Goal: Task Accomplishment & Management: Complete application form

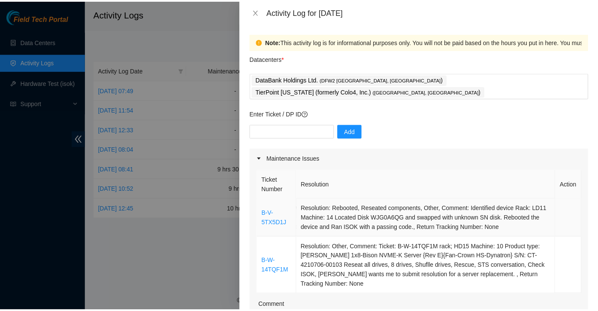
scroll to position [107, 0]
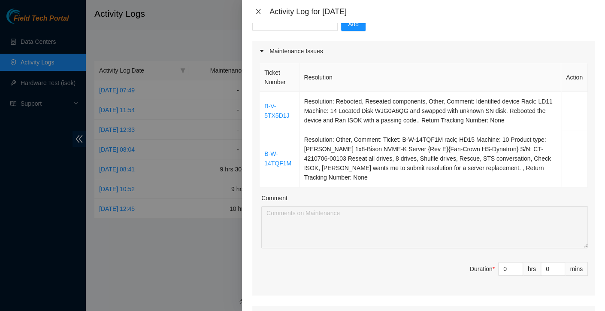
click at [259, 13] on icon "close" at bounding box center [258, 11] width 5 height 5
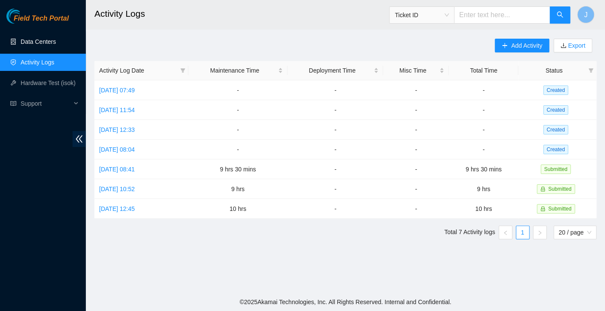
click at [27, 41] on link "Data Centers" at bounding box center [38, 41] width 35 height 7
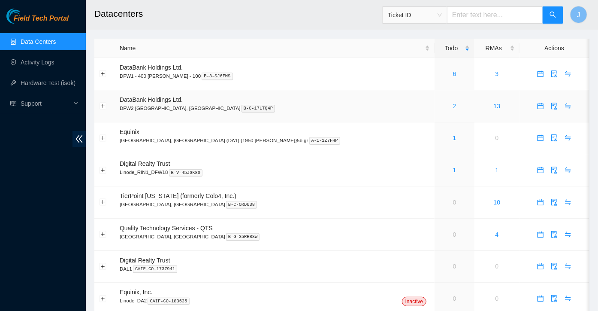
click at [453, 104] on link "2" at bounding box center [454, 106] width 3 height 7
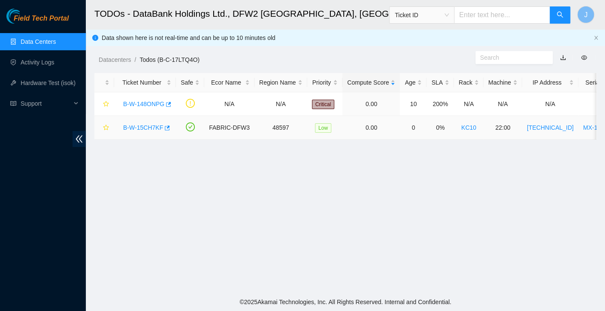
click at [140, 128] on link "B-W-15CH7KF" at bounding box center [143, 127] width 40 height 7
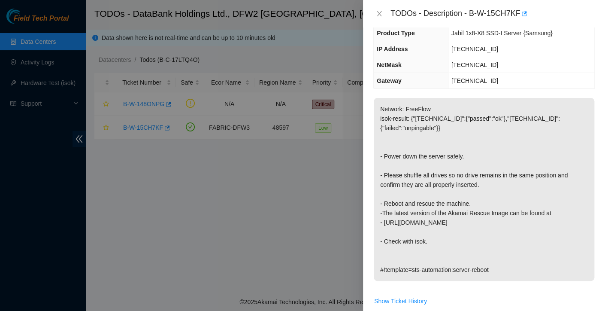
scroll to position [89, 0]
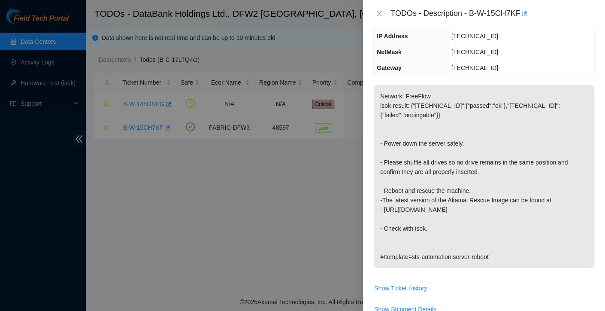
click at [592, 272] on div "Problem Type Hardware Sub Type Tier 1 Rack Number KC10 Machine Number 22:00 Ser…" at bounding box center [484, 168] width 242 height 283
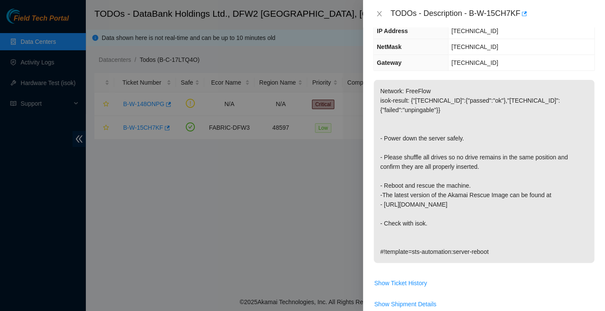
scroll to position [0, 0]
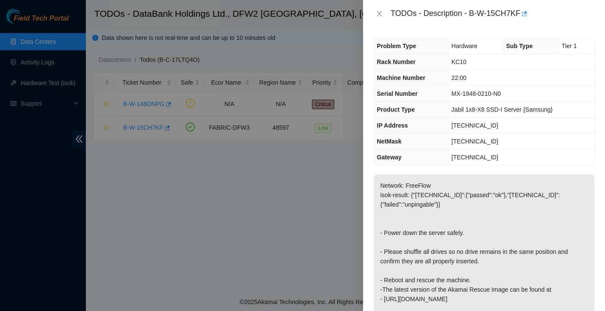
click at [441, 133] on th "NetMask" at bounding box center [411, 141] width 74 height 16
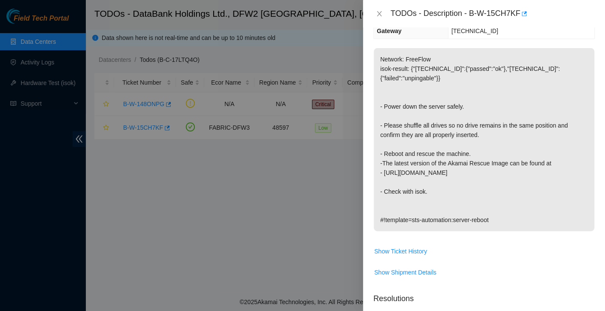
scroll to position [201, 0]
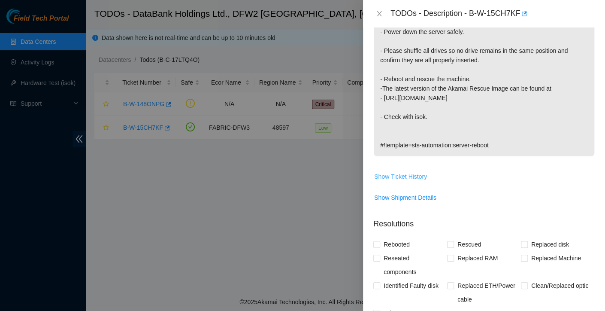
click at [408, 181] on button "Show Ticket History" at bounding box center [401, 176] width 54 height 14
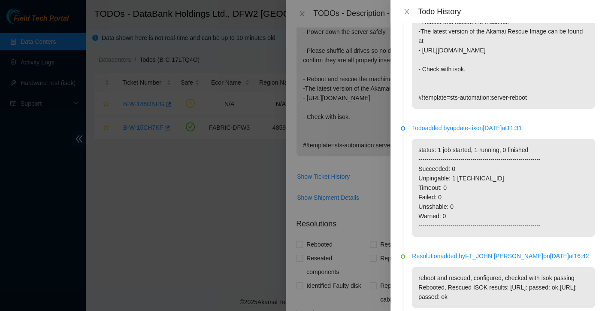
scroll to position [130, 0]
click at [408, 10] on icon "close" at bounding box center [406, 11] width 7 height 7
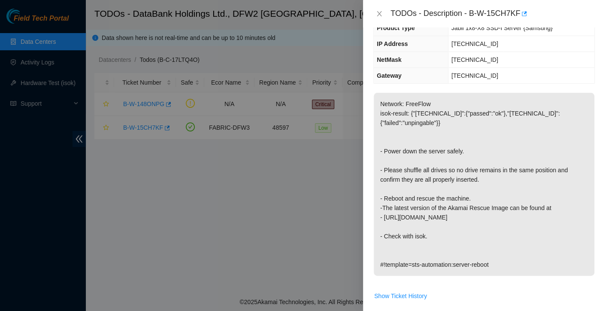
scroll to position [122, 0]
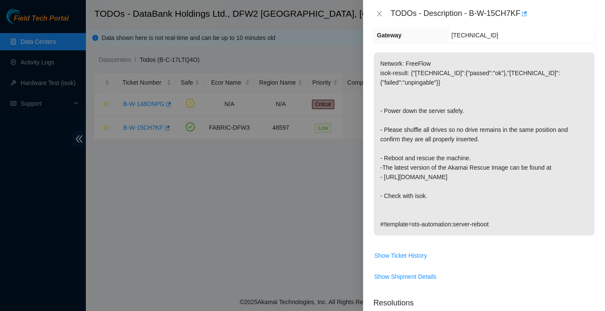
click at [475, 139] on p "Network: FreeFlow isok-result: {"23.61.206.47":{"passed":"ok"},"23.61.206.46":{…" at bounding box center [484, 143] width 221 height 183
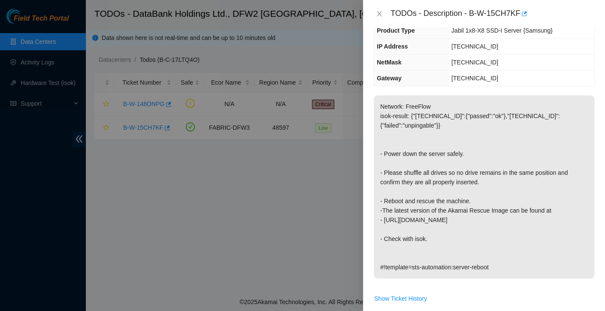
scroll to position [0, 0]
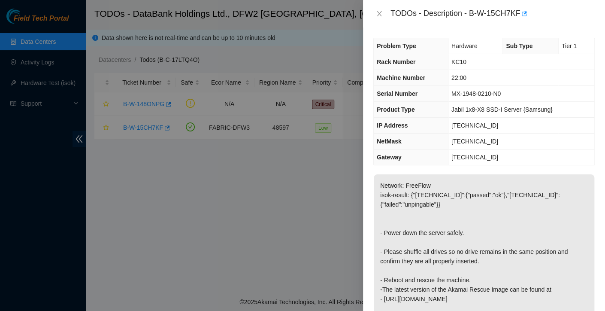
click at [475, 71] on td "22:00" at bounding box center [521, 78] width 146 height 16
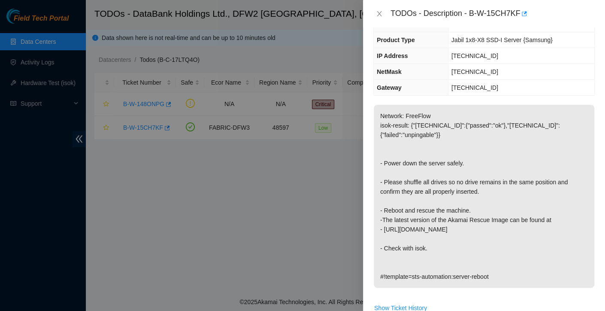
scroll to position [70, 0]
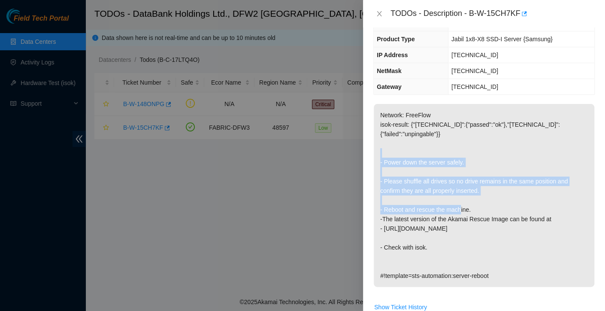
drag, startPoint x: 383, startPoint y: 163, endPoint x: 486, endPoint y: 209, distance: 112.8
click at [486, 209] on p "Network: FreeFlow isok-result: {"23.61.206.47":{"passed":"ok"},"23.61.206.46":{…" at bounding box center [484, 195] width 221 height 183
copy p "Power down the server safely. - Please shuffle all drives so no drive remains i…"
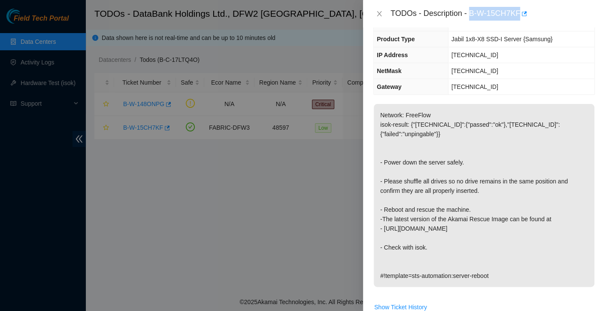
drag, startPoint x: 518, startPoint y: 14, endPoint x: 472, endPoint y: 9, distance: 46.5
click at [472, 9] on div "TODOs - Description - B-W-15CH7KF" at bounding box center [492, 14] width 204 height 14
copy div "B-W-15CH7KF"
click at [499, 87] on td "23.61.206.1" at bounding box center [521, 87] width 146 height 16
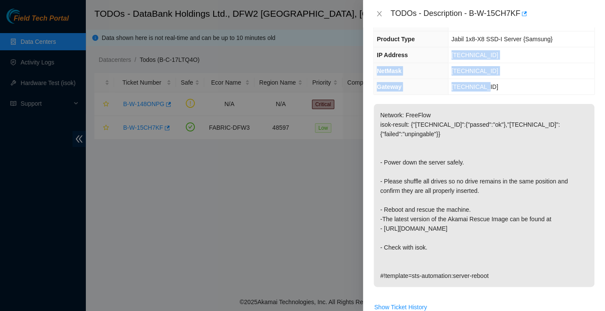
drag, startPoint x: 452, startPoint y: 53, endPoint x: 486, endPoint y: 84, distance: 46.2
click at [486, 84] on tbody "Problem Type Hardware Sub Type Tier 1 Rack Number KC10 Machine Number 22:00 Ser…" at bounding box center [484, 31] width 221 height 127
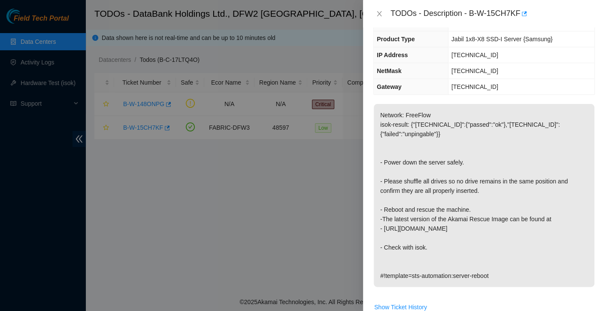
click at [377, 53] on span "IP Address" at bounding box center [392, 54] width 31 height 7
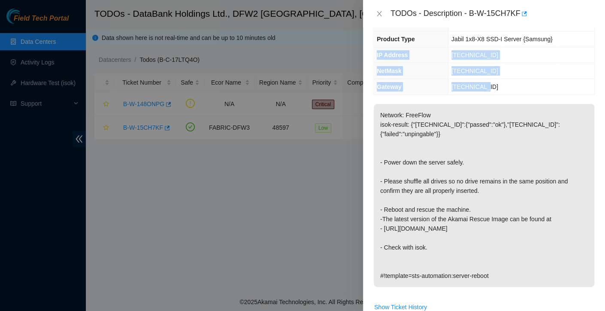
drag, startPoint x: 376, startPoint y: 53, endPoint x: 477, endPoint y: 85, distance: 106.0
click at [477, 85] on tbody "Problem Type Hardware Sub Type Tier 1 Rack Number KC10 Machine Number 22:00 Ser…" at bounding box center [484, 31] width 221 height 127
copy tbody "IP Address 23.61.206.46 NetMask 255.255.255.128 Gateway 23.61.206.1"
click at [477, 85] on span "23.61.206.1" at bounding box center [474, 86] width 47 height 7
drag, startPoint x: 376, startPoint y: 55, endPoint x: 488, endPoint y: 83, distance: 115.8
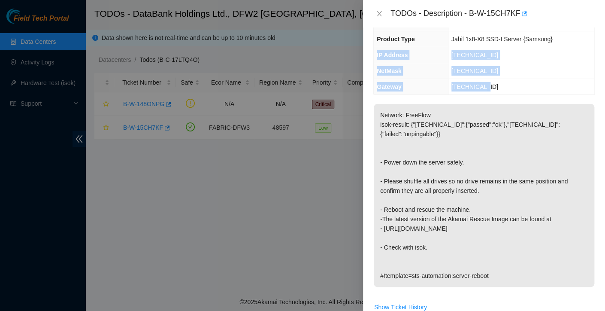
click at [488, 83] on tbody "Problem Type Hardware Sub Type Tier 1 Rack Number KC10 Machine Number 22:00 Ser…" at bounding box center [484, 31] width 221 height 127
copy tbody "IP Address 23.61.206.46 NetMask 255.255.255.128 Gateway 23.61.206.1"
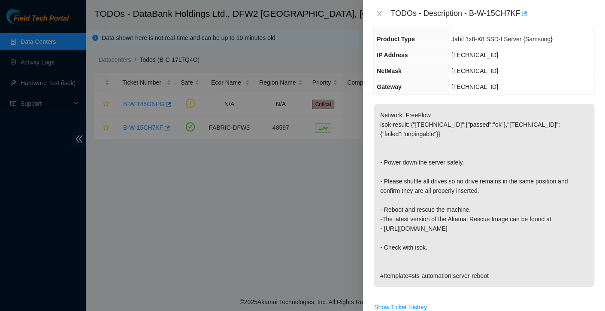
click at [470, 111] on p "Network: FreeFlow isok-result: {"23.61.206.47":{"passed":"ok"},"23.61.206.46":{…" at bounding box center [484, 195] width 221 height 183
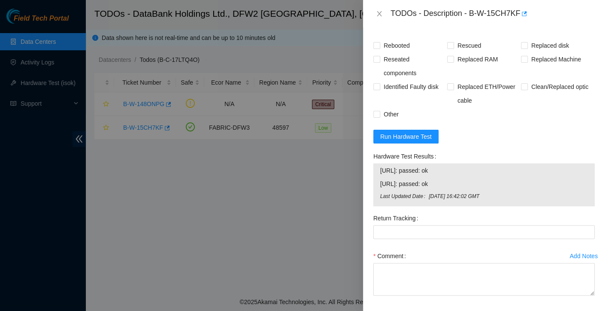
scroll to position [399, 0]
click at [420, 138] on span "Run Hardware Test" at bounding box center [405, 137] width 51 height 9
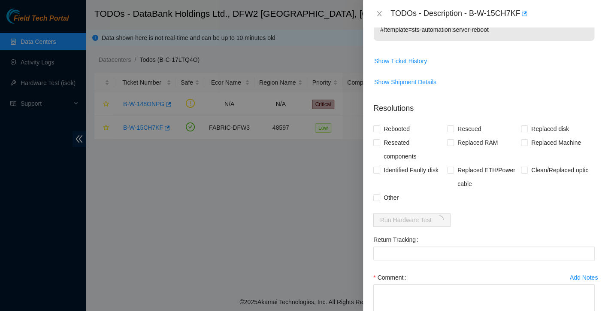
scroll to position [315, 0]
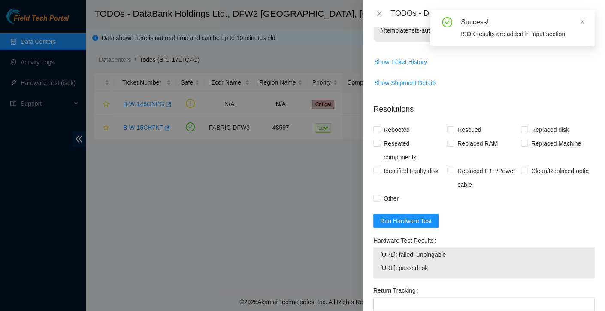
click at [471, 252] on span "23.61.206.46: failed: unpingable" at bounding box center [484, 254] width 208 height 9
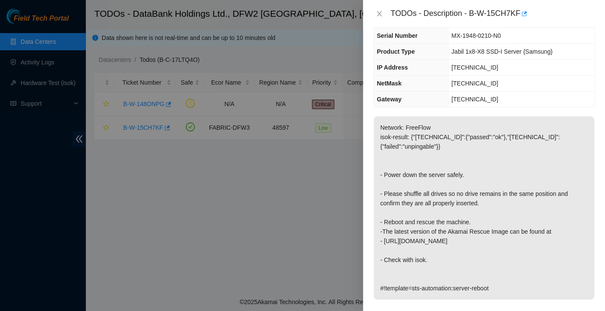
scroll to position [0, 0]
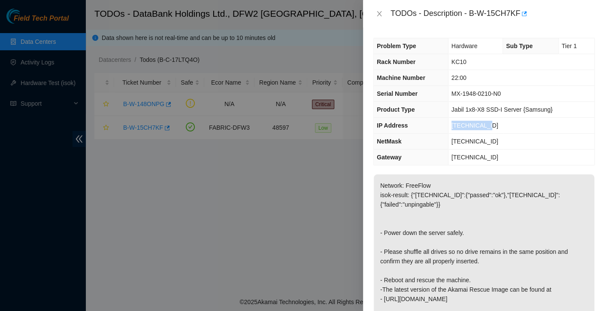
drag, startPoint x: 487, startPoint y: 125, endPoint x: 447, endPoint y: 124, distance: 39.9
click at [447, 124] on tr "IP Address 23.61.206.46" at bounding box center [484, 126] width 221 height 16
copy tr "23.61.206.46"
drag, startPoint x: 499, startPoint y: 139, endPoint x: 451, endPoint y: 145, distance: 48.5
click at [451, 145] on td "255.255.255.128" at bounding box center [521, 141] width 146 height 16
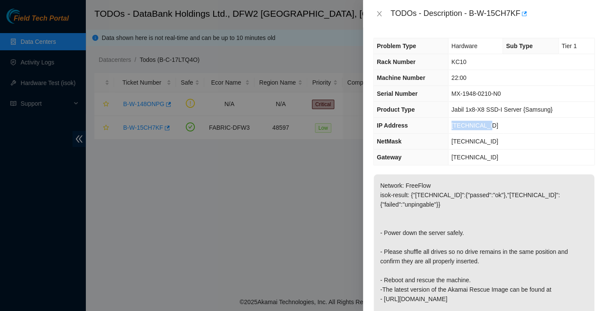
copy span "255.255.255.128"
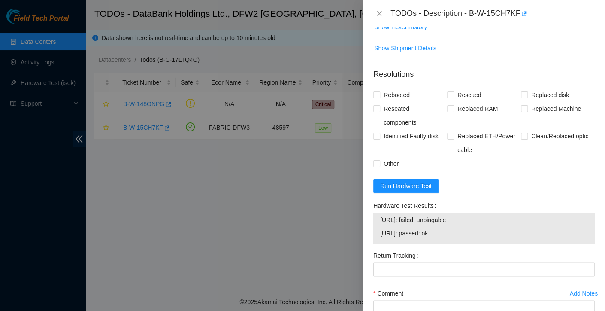
scroll to position [358, 0]
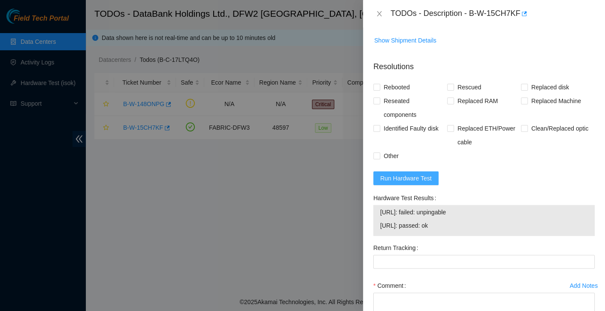
click at [410, 171] on button "Run Hardware Test" at bounding box center [405, 178] width 65 height 14
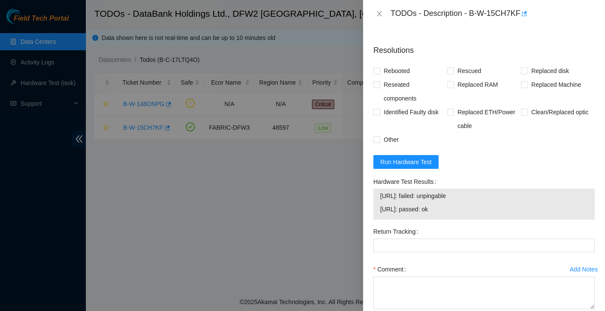
scroll to position [421, 0]
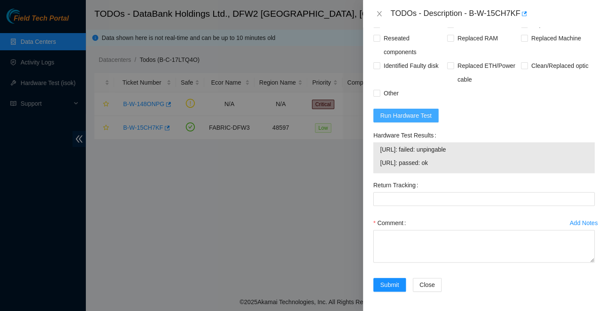
click at [427, 114] on span "Run Hardware Test" at bounding box center [405, 115] width 51 height 9
click at [310, 147] on div at bounding box center [302, 155] width 605 height 311
click at [379, 15] on icon "close" at bounding box center [379, 13] width 7 height 7
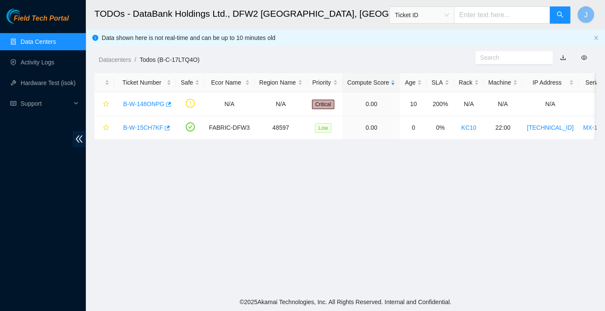
scroll to position [223, 0]
click at [162, 104] on link "B-W-148ONPG" at bounding box center [143, 103] width 41 height 7
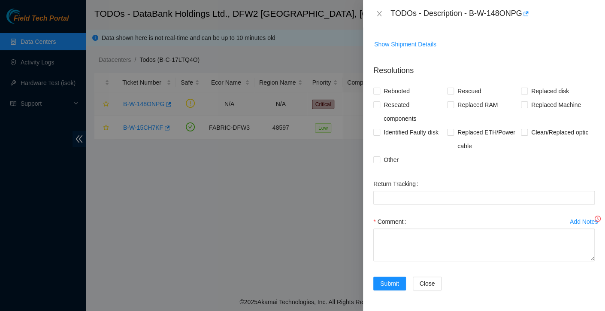
scroll to position [183, 0]
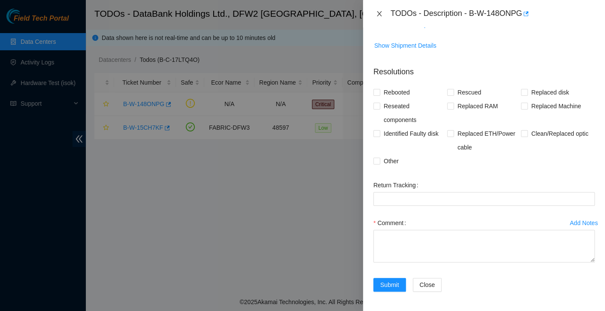
click at [383, 13] on button "Close" at bounding box center [379, 14] width 12 height 8
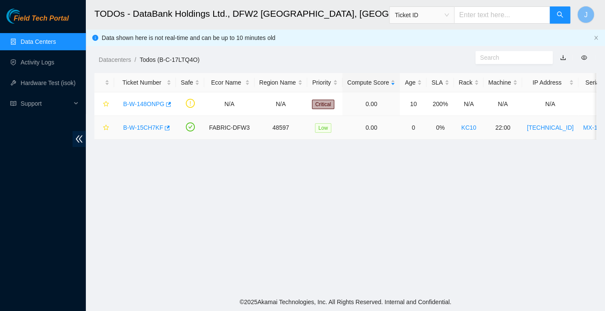
scroll to position [223, 0]
drag, startPoint x: 121, startPoint y: 102, endPoint x: 165, endPoint y: 113, distance: 45.6
click at [165, 113] on td "B-W-148ONPG" at bounding box center [145, 104] width 62 height 24
copy link "B-W-148ONPG"
click at [148, 102] on link "B-W-148ONPG" at bounding box center [143, 103] width 41 height 7
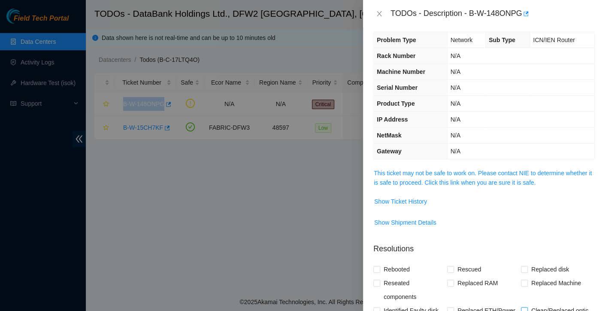
scroll to position [5, 0]
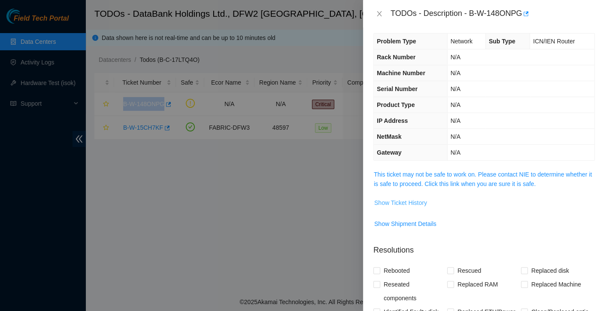
click at [400, 202] on span "Show Ticket History" at bounding box center [400, 202] width 53 height 9
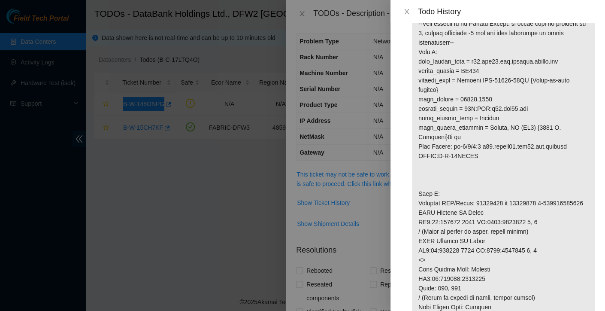
scroll to position [976, 0]
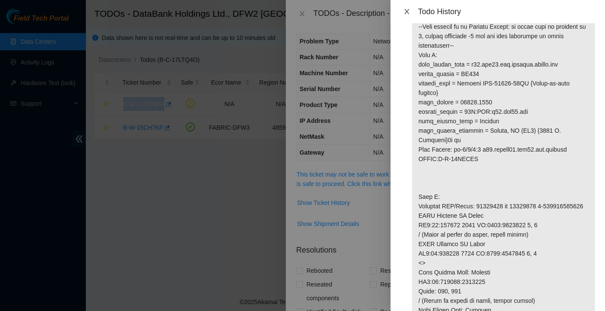
click at [407, 12] on icon "close" at bounding box center [406, 11] width 5 height 5
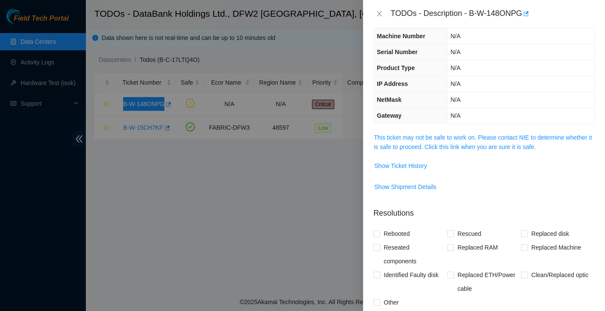
scroll to position [0, 0]
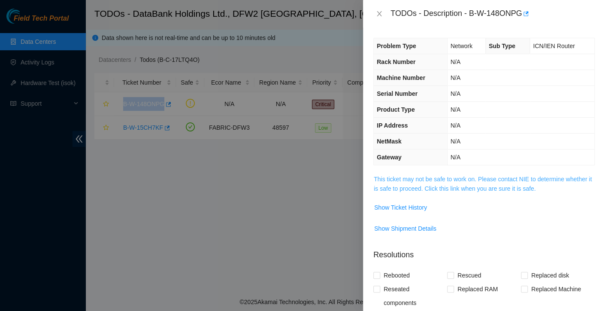
click at [427, 180] on link "This ticket may not be safe to work on. Please contact NIE to determine whether…" at bounding box center [483, 183] width 218 height 16
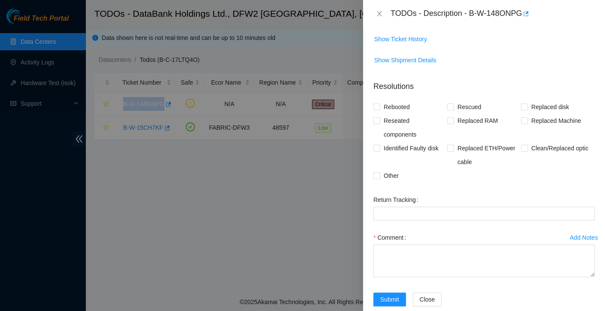
scroll to position [606, 0]
click at [378, 120] on input "Reseated components" at bounding box center [376, 120] width 6 height 6
checkbox input "true"
click at [394, 176] on span "Other" at bounding box center [391, 176] width 22 height 14
click at [379, 176] on input "Other" at bounding box center [376, 175] width 6 height 6
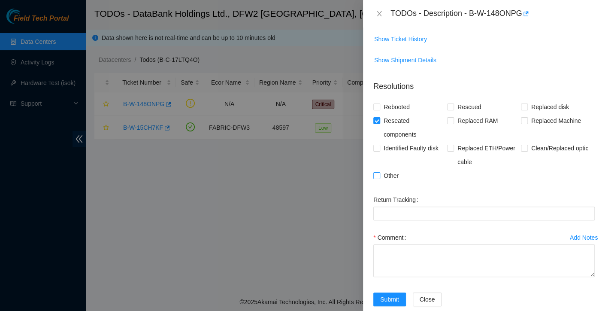
checkbox input "true"
click at [522, 148] on span at bounding box center [524, 148] width 7 height 7
click at [522, 148] on input "Clean/Replaced optic" at bounding box center [524, 148] width 6 height 6
click at [522, 148] on span at bounding box center [524, 148] width 7 height 7
click at [522, 148] on input "Clean/Replaced optic" at bounding box center [524, 148] width 6 height 6
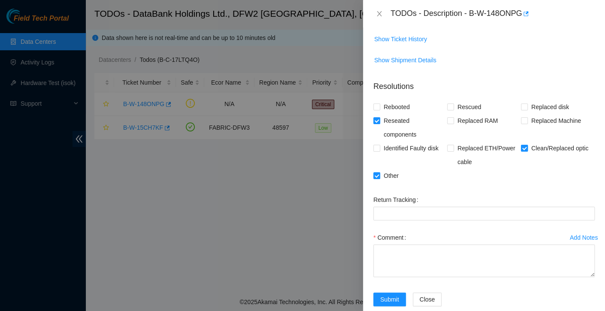
checkbox input "false"
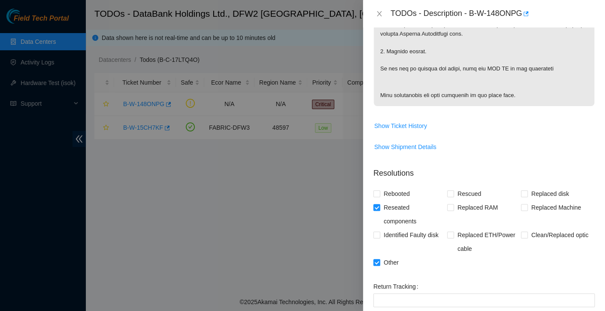
scroll to position [621, 0]
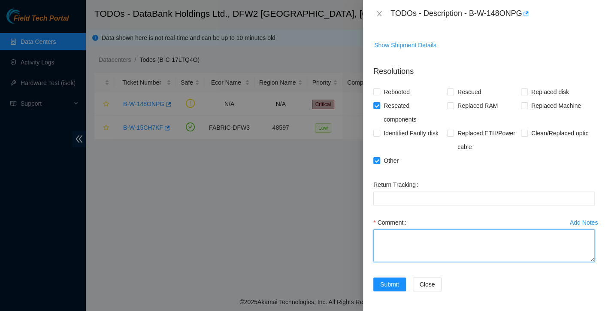
click at [410, 244] on textarea "Comment" at bounding box center [483, 245] width 221 height 33
paste textarea "Scoped, cleaned and reseated fiber on both ends listed KF11 r01. border01.dfw03…"
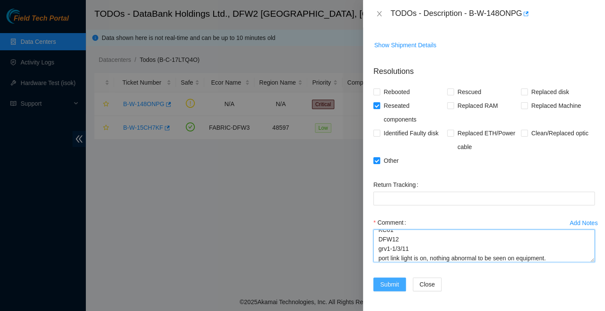
type textarea "Scoped, cleaned and reseated fiber on both ends listed KF11 r01. border01.dfw03…"
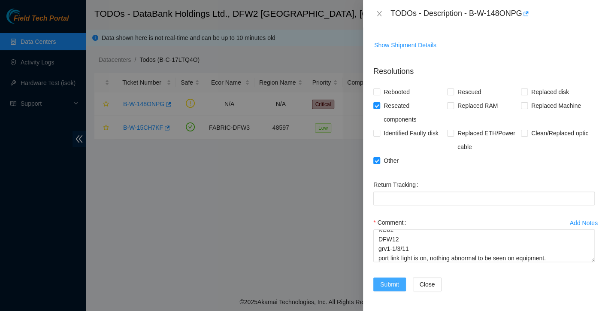
click at [398, 287] on span "Submit" at bounding box center [389, 283] width 19 height 9
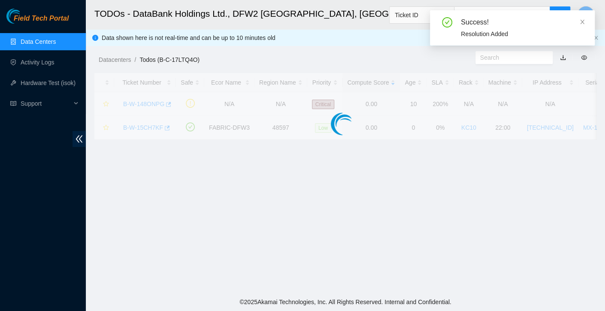
scroll to position [196, 0]
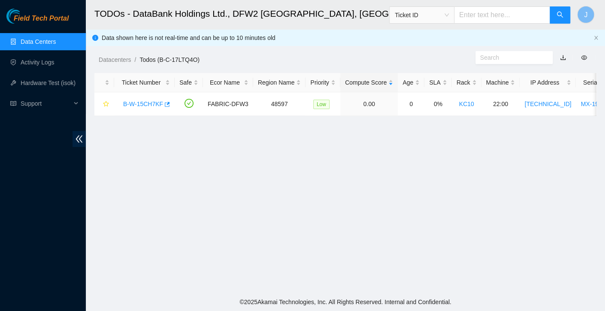
click at [443, 161] on main "TODOs - DataBank Holdings Ltd., DFW2 Richardson, TX Ticket ID J Data shown here…" at bounding box center [345, 146] width 519 height 293
click at [146, 104] on link "B-W-15CH7KF" at bounding box center [143, 103] width 40 height 7
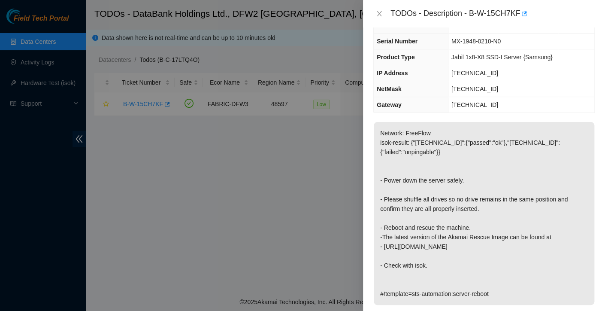
scroll to position [0, 0]
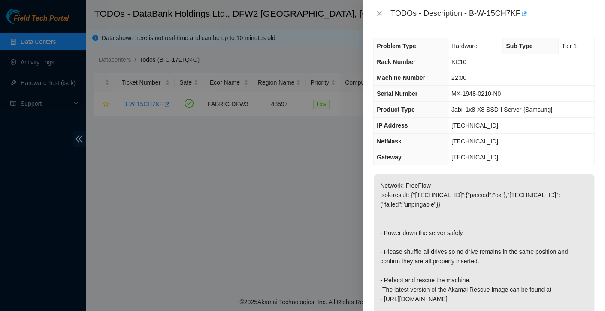
click at [571, 236] on p "Network: FreeFlow isok-result: {"23.61.206.47":{"passed":"ok"},"23.61.206.46":{…" at bounding box center [484, 265] width 221 height 183
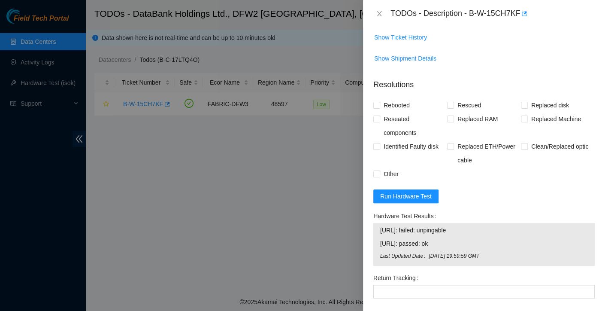
scroll to position [330, 0]
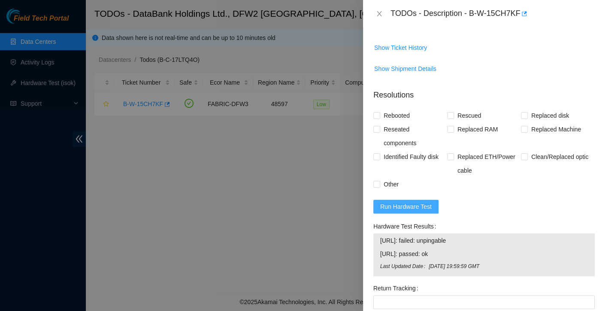
click at [424, 206] on span "Run Hardware Test" at bounding box center [405, 206] width 51 height 9
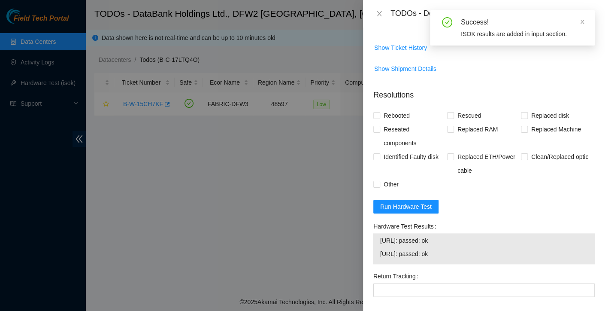
scroll to position [421, 0]
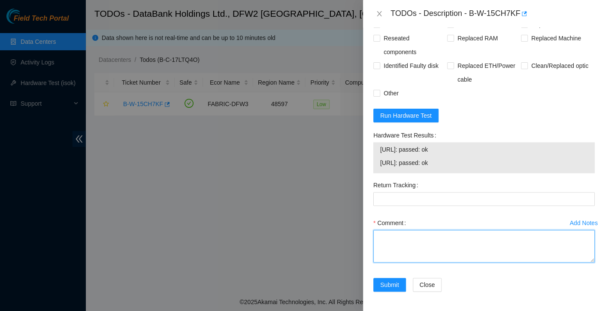
click at [465, 256] on textarea "Comment" at bounding box center [483, 246] width 221 height 33
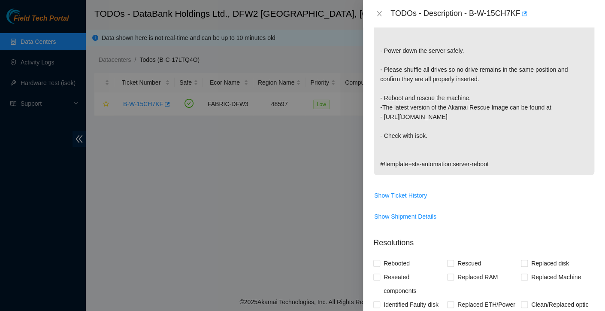
scroll to position [0, 0]
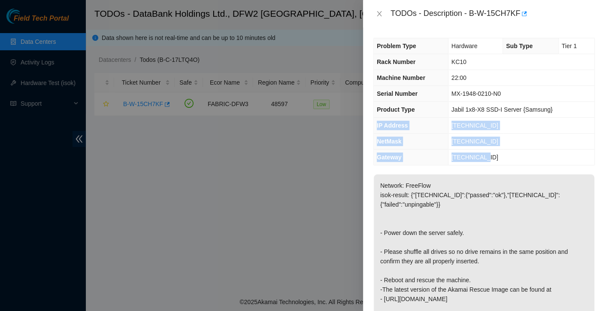
drag, startPoint x: 377, startPoint y: 123, endPoint x: 486, endPoint y: 152, distance: 112.8
click at [486, 152] on tbody "Problem Type Hardware Sub Type Tier 1 Rack Number KC10 Machine Number 22:00 Ser…" at bounding box center [484, 101] width 221 height 127
copy tbody "IP Address 23.61.206.46 NetMask 255.255.255.128 Gateway 23.61.206.1"
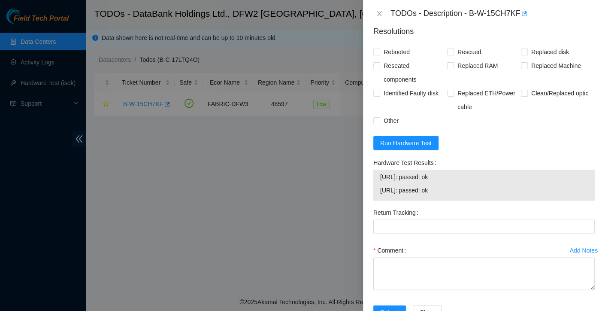
scroll to position [421, 0]
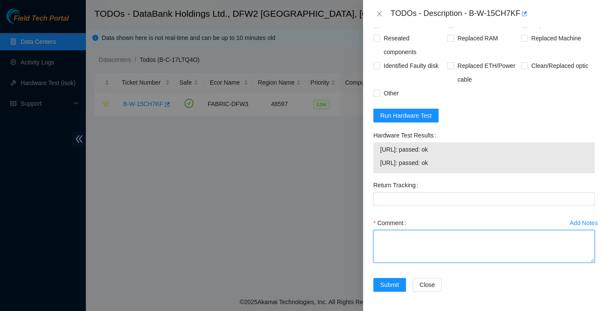
click at [387, 236] on textarea "Comment" at bounding box center [483, 246] width 221 height 33
paste textarea "1. Power down the server safely. 2. shuffle all drives so no drive remains in t…"
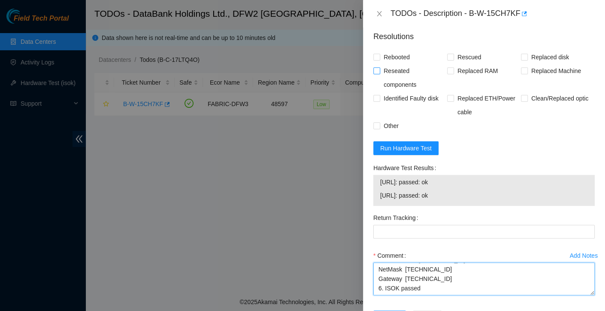
scroll to position [386, 0]
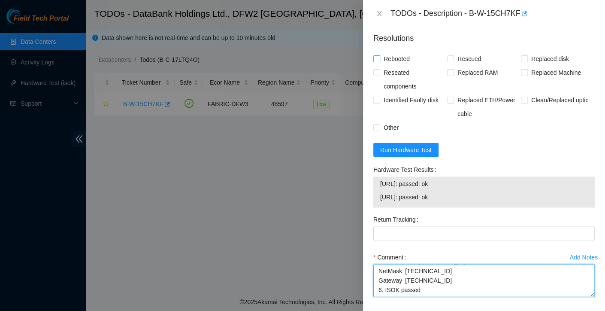
type textarea "1. Power down the server safely. 2. shuffle all drives so no drive remains in t…"
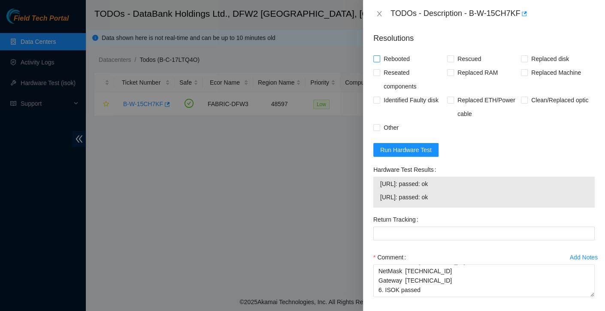
click at [392, 57] on span "Rebooted" at bounding box center [396, 59] width 33 height 14
click at [379, 57] on input "Rebooted" at bounding box center [376, 58] width 6 height 6
checkbox input "true"
click at [451, 59] on span at bounding box center [450, 58] width 7 height 7
click at [451, 59] on input "Rescued" at bounding box center [450, 58] width 6 height 6
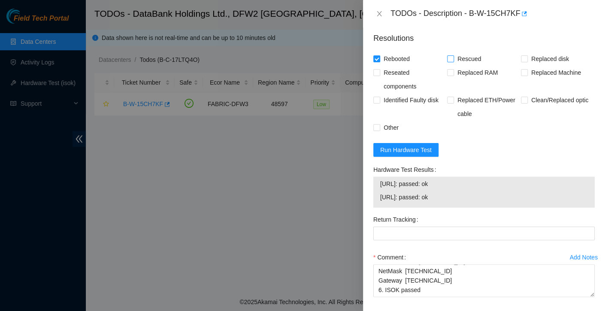
checkbox input "true"
click at [396, 73] on span "Reseated components" at bounding box center [413, 79] width 67 height 27
click at [379, 73] on input "Reseated components" at bounding box center [376, 72] width 6 height 6
checkbox input "true"
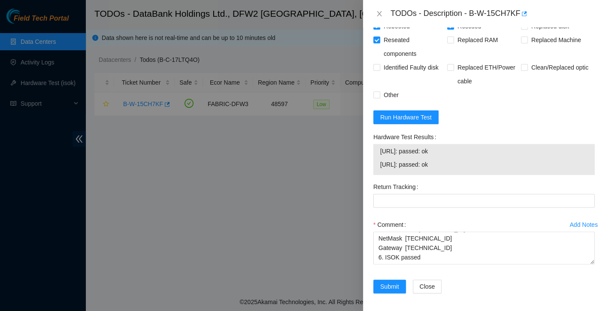
scroll to position [421, 0]
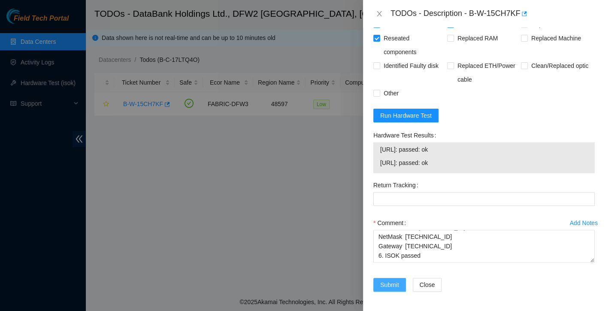
click at [401, 278] on button "Submit" at bounding box center [389, 285] width 33 height 14
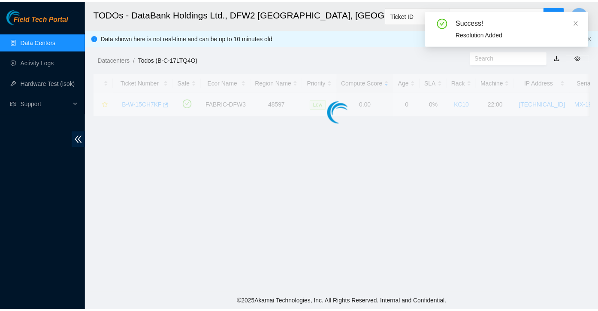
scroll to position [223, 0]
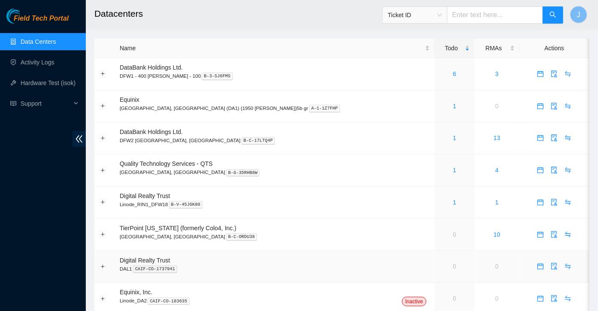
click at [435, 276] on td "0" at bounding box center [455, 267] width 40 height 32
click at [453, 135] on link "1" at bounding box center [454, 137] width 3 height 7
drag, startPoint x: 161, startPoint y: 134, endPoint x: 162, endPoint y: 128, distance: 6.5
click at [162, 128] on span "DataBank Holdings Ltd." at bounding box center [151, 131] width 63 height 7
click at [52, 38] on link "Data Centers" at bounding box center [38, 41] width 35 height 7
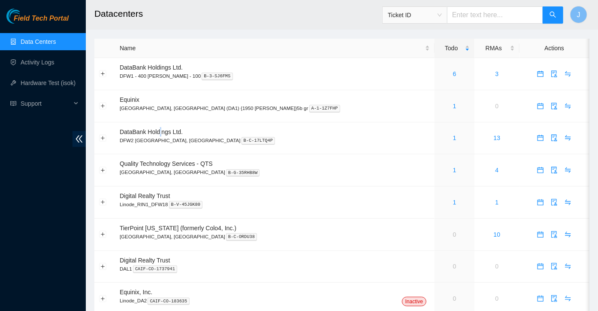
click at [52, 43] on link "Data Centers" at bounding box center [38, 41] width 35 height 7
click at [136, 138] on p "DFW2 Richardson, TX B-C-17LTQ4P" at bounding box center [275, 140] width 310 height 8
click at [453, 139] on link "1" at bounding box center [454, 137] width 3 height 7
click at [47, 66] on link "Activity Logs" at bounding box center [38, 62] width 34 height 7
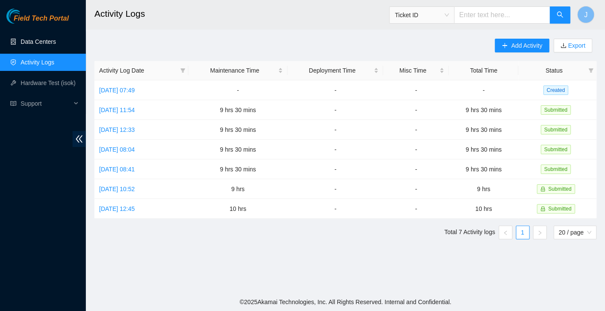
click at [53, 38] on link "Data Centers" at bounding box center [38, 41] width 35 height 7
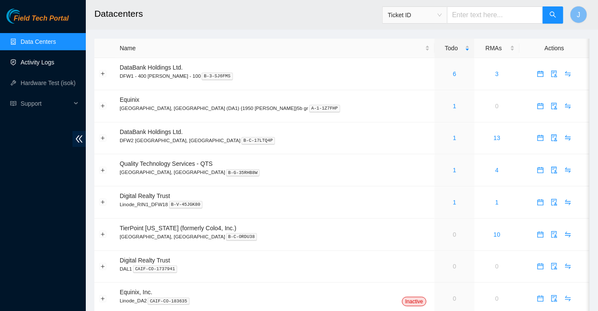
click at [42, 64] on link "Activity Logs" at bounding box center [38, 62] width 34 height 7
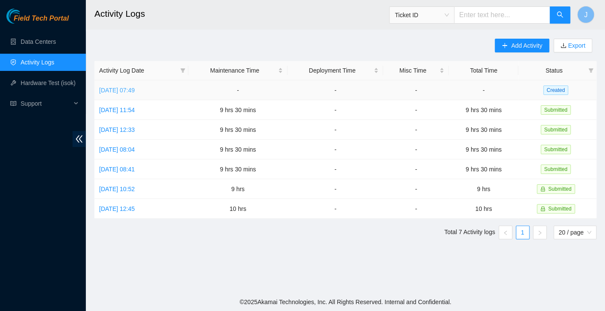
click at [126, 92] on link "[DATE] 07:49" at bounding box center [117, 90] width 36 height 7
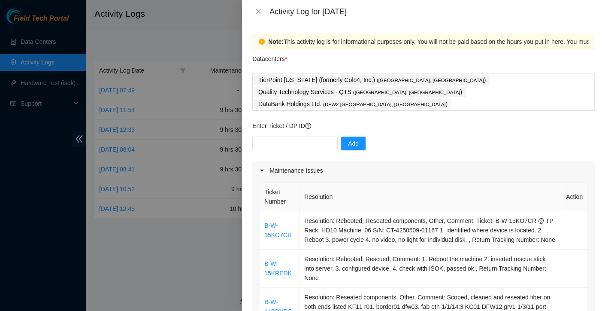
scroll to position [86, 0]
